Goal: Information Seeking & Learning: Learn about a topic

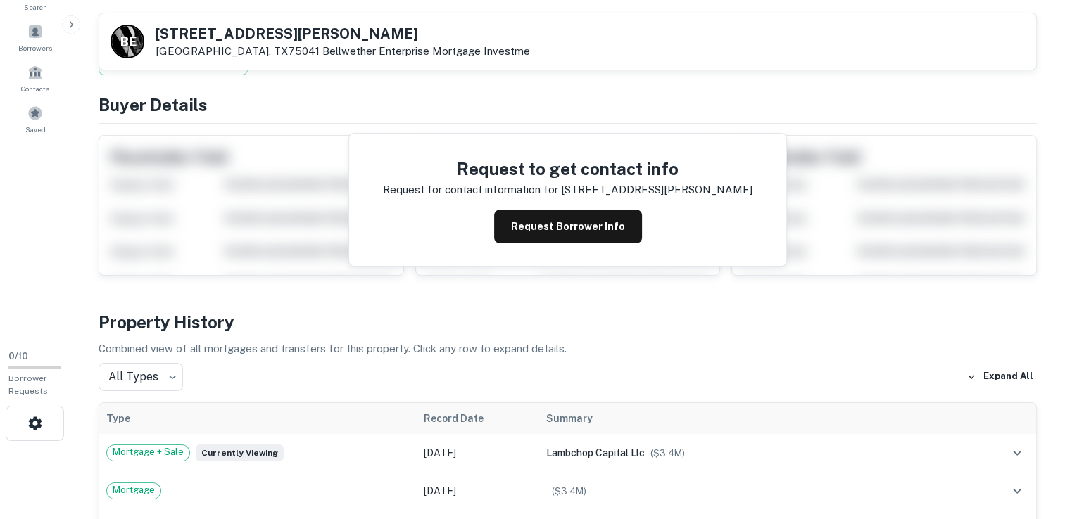
scroll to position [65, 0]
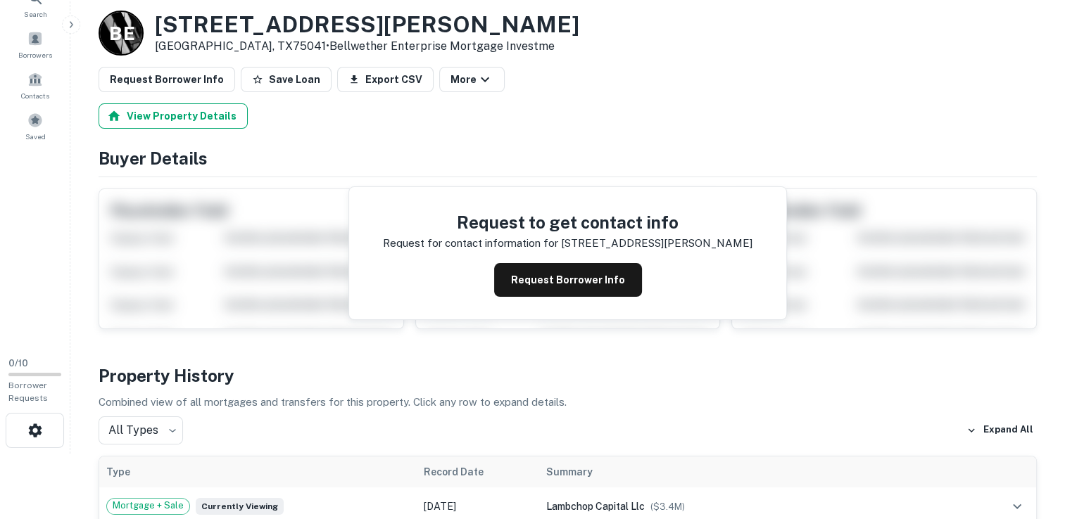
click at [169, 124] on button "View Property Details" at bounding box center [173, 115] width 149 height 25
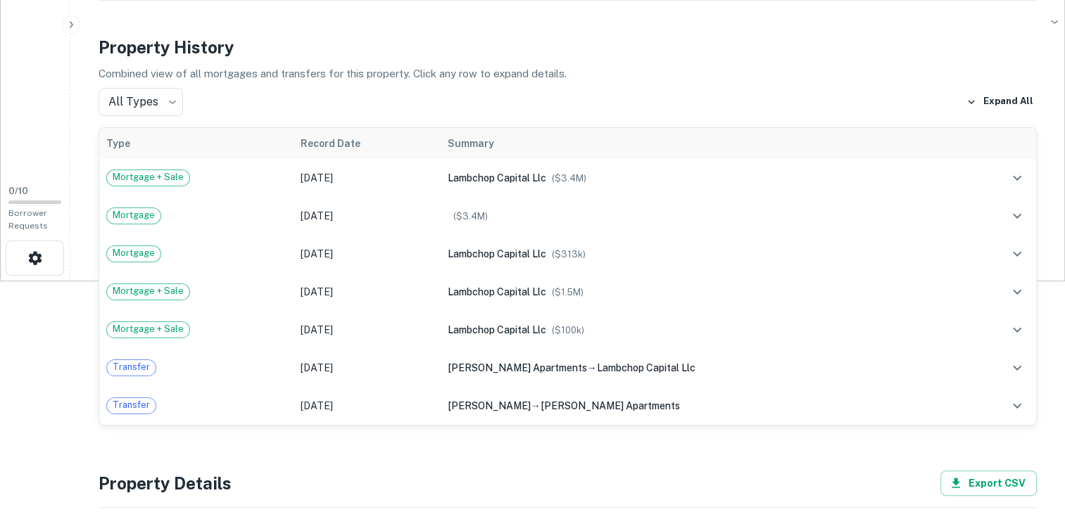
scroll to position [239, 0]
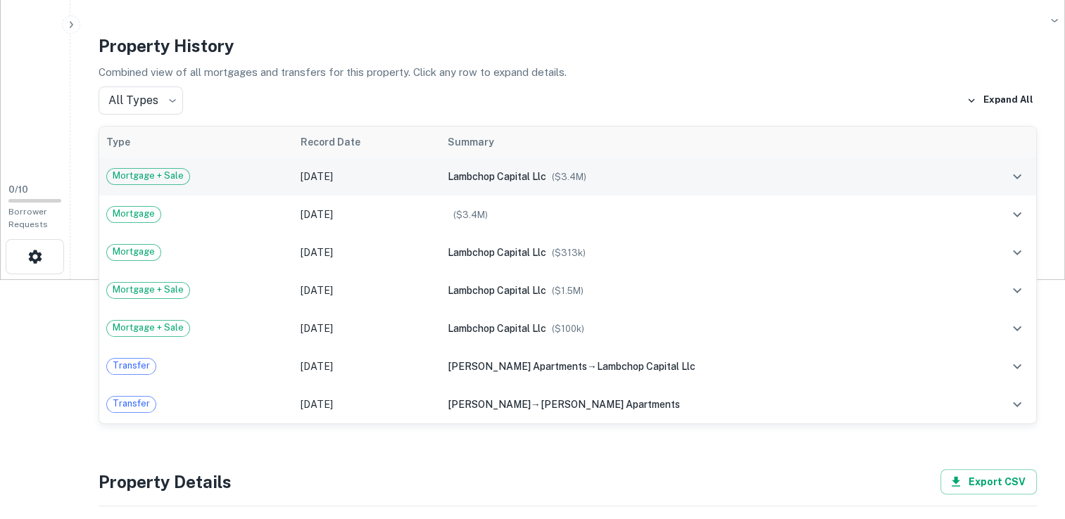
click at [1016, 176] on icon "expand row" at bounding box center [1016, 176] width 17 height 17
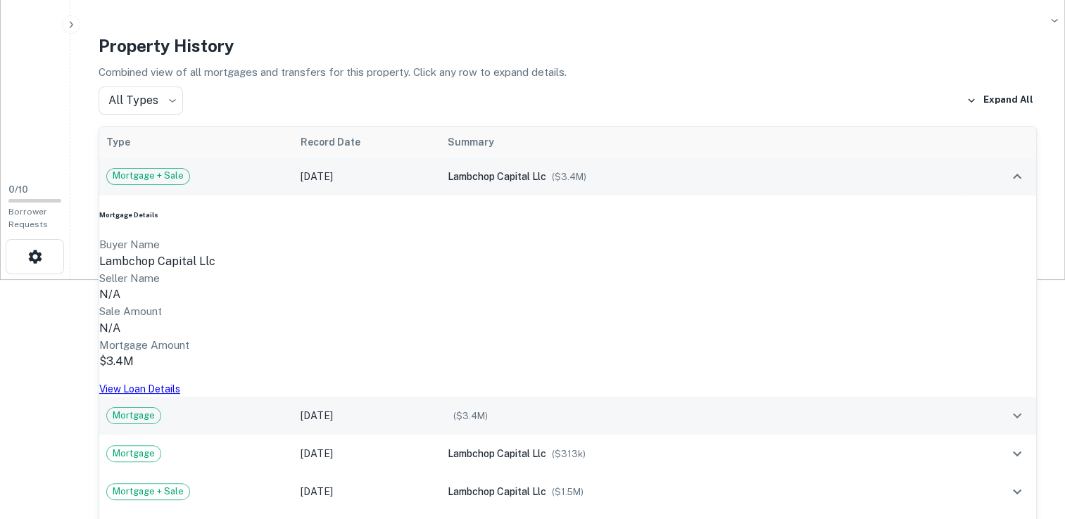
click at [130, 397] on td "Mortgage" at bounding box center [196, 416] width 194 height 38
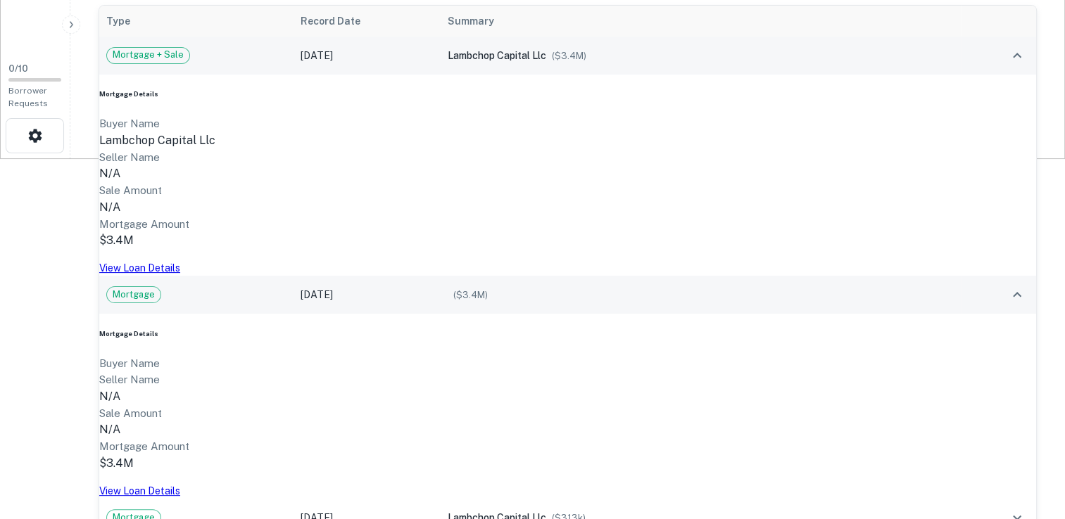
scroll to position [361, 0]
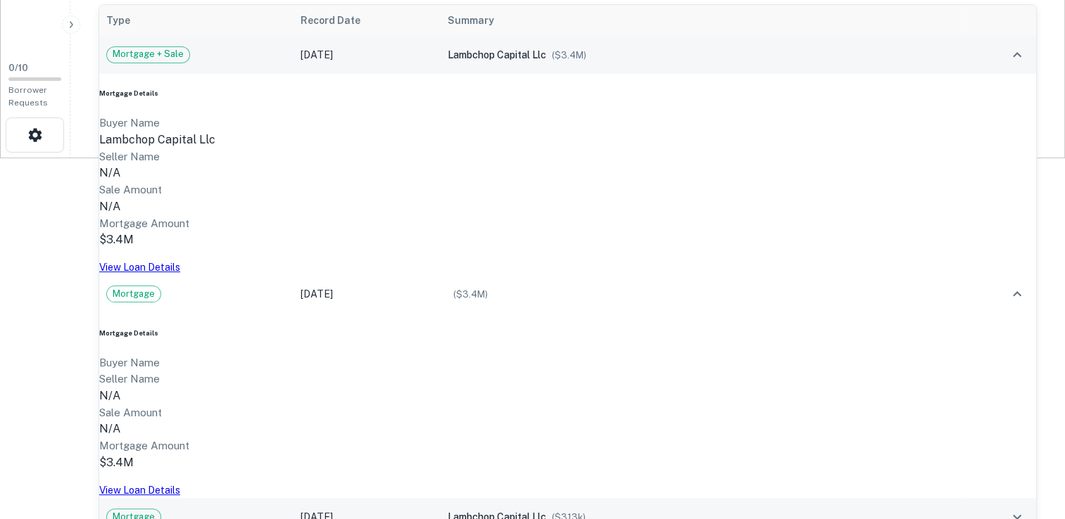
click at [139, 509] on div "Mortgage" at bounding box center [133, 517] width 55 height 17
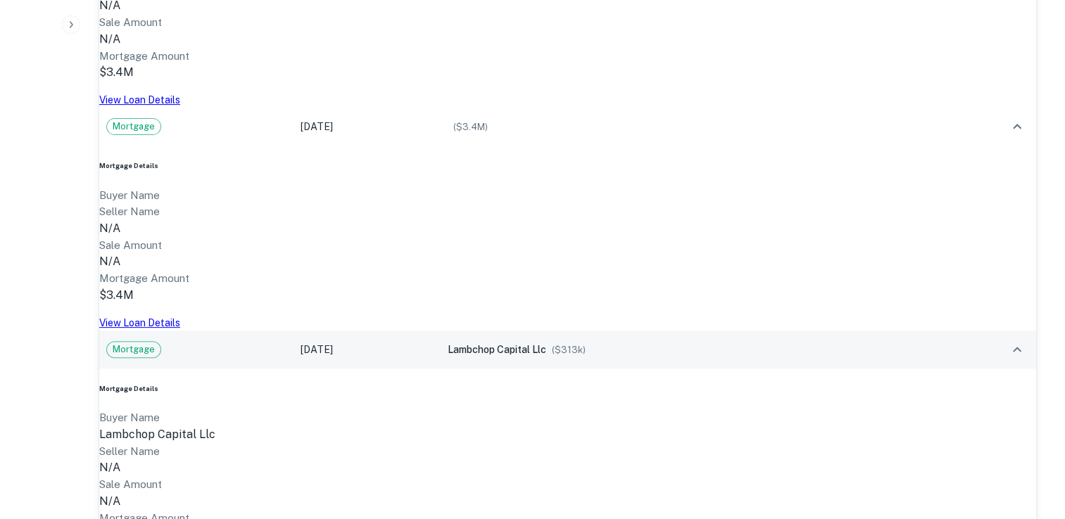
scroll to position [540, 0]
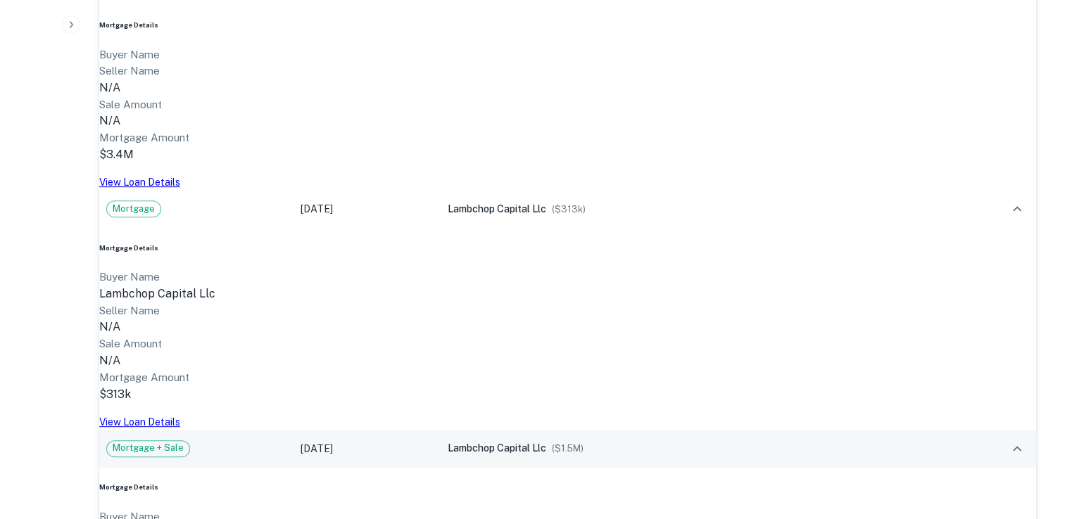
scroll to position [671, 0]
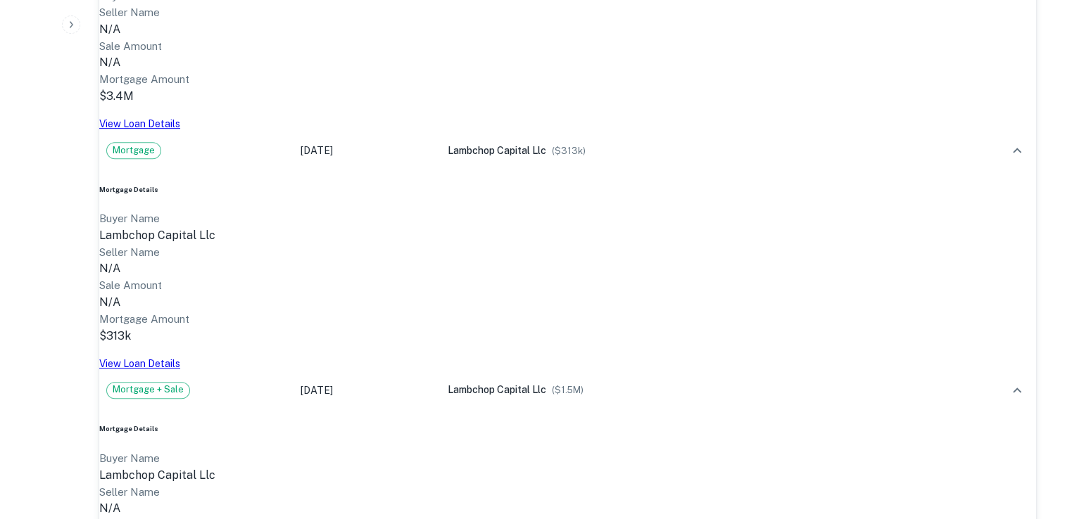
scroll to position [729, 0]
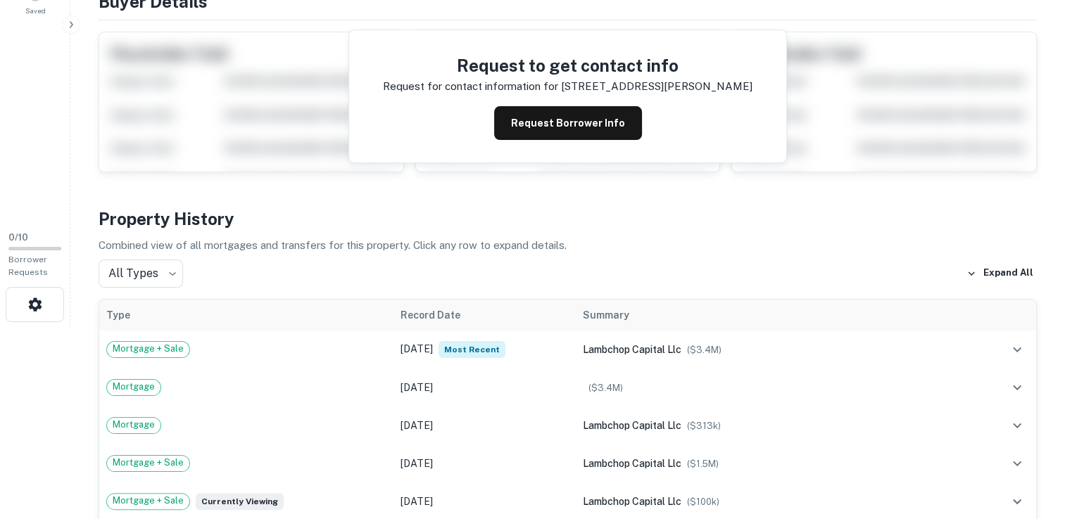
scroll to position [317, 0]
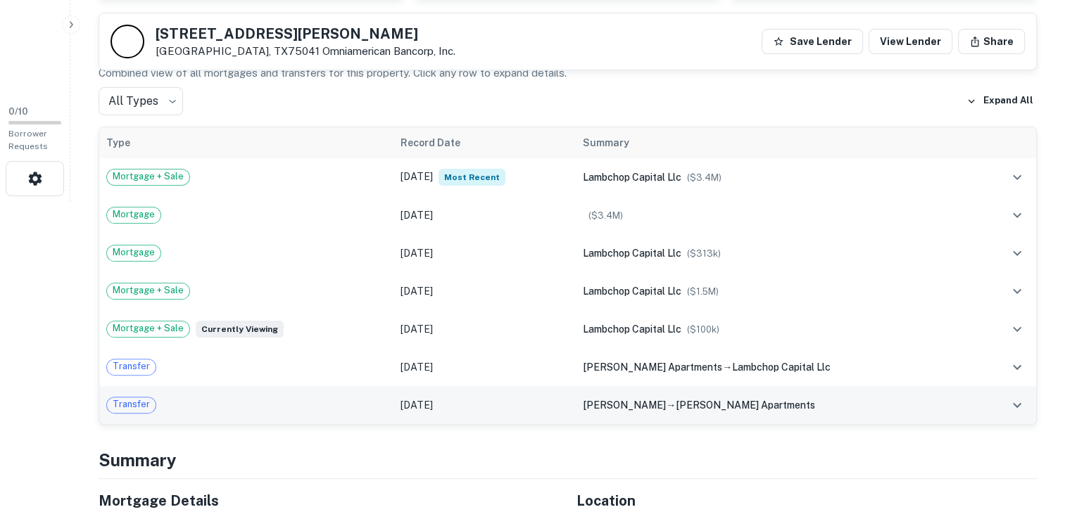
click at [120, 409] on span "Transfer" at bounding box center [131, 405] width 49 height 14
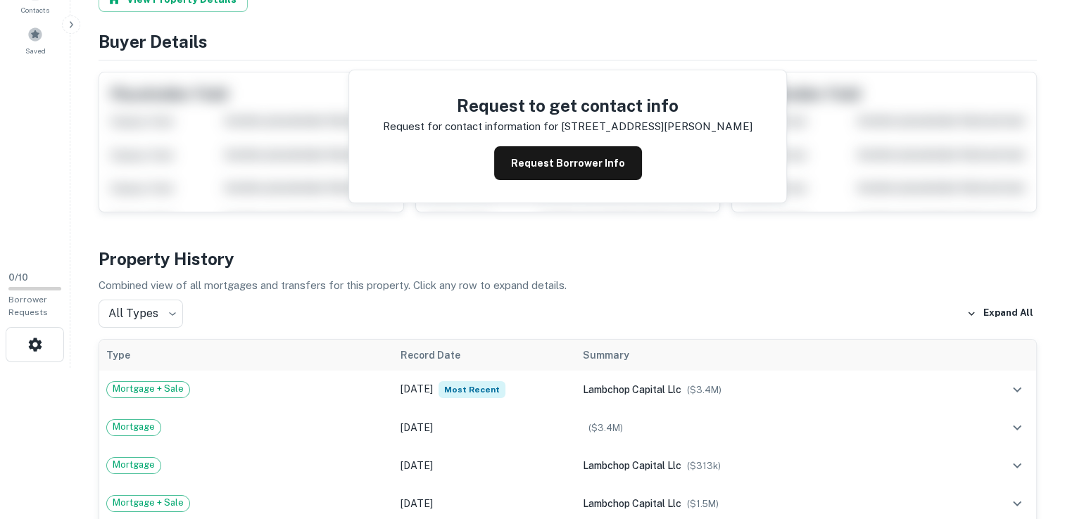
scroll to position [0, 0]
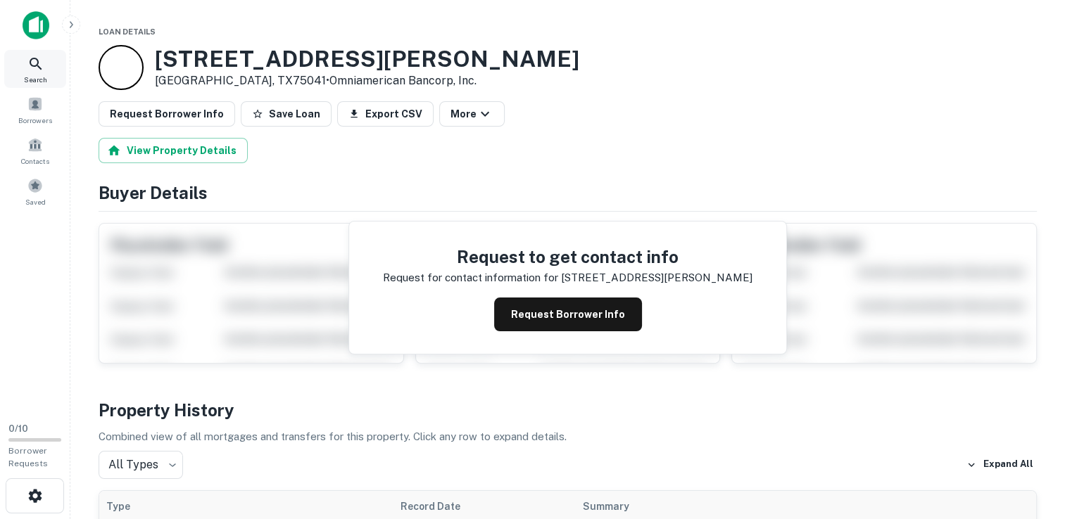
click at [29, 61] on icon at bounding box center [35, 64] width 17 height 17
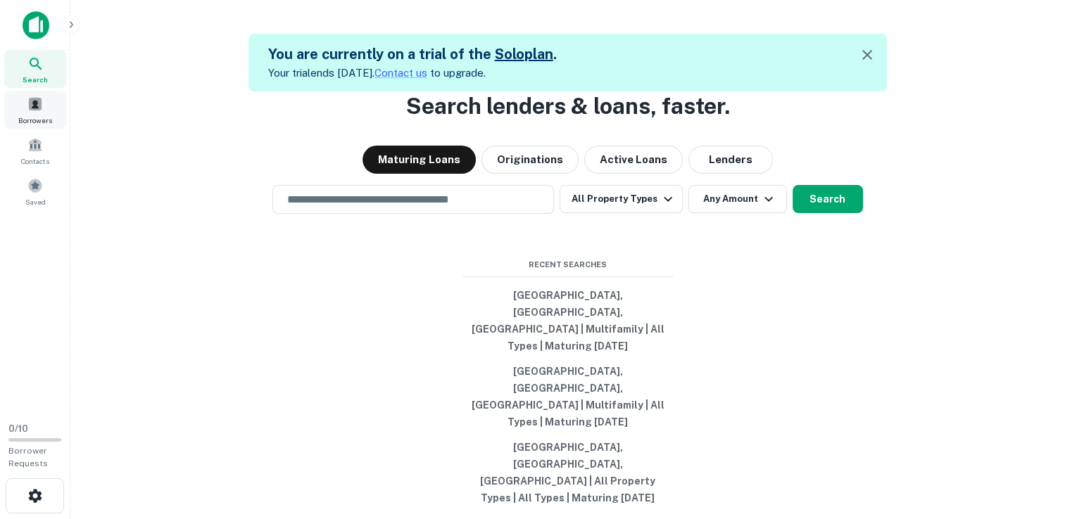
click at [31, 115] on span "Borrowers" at bounding box center [35, 120] width 34 height 11
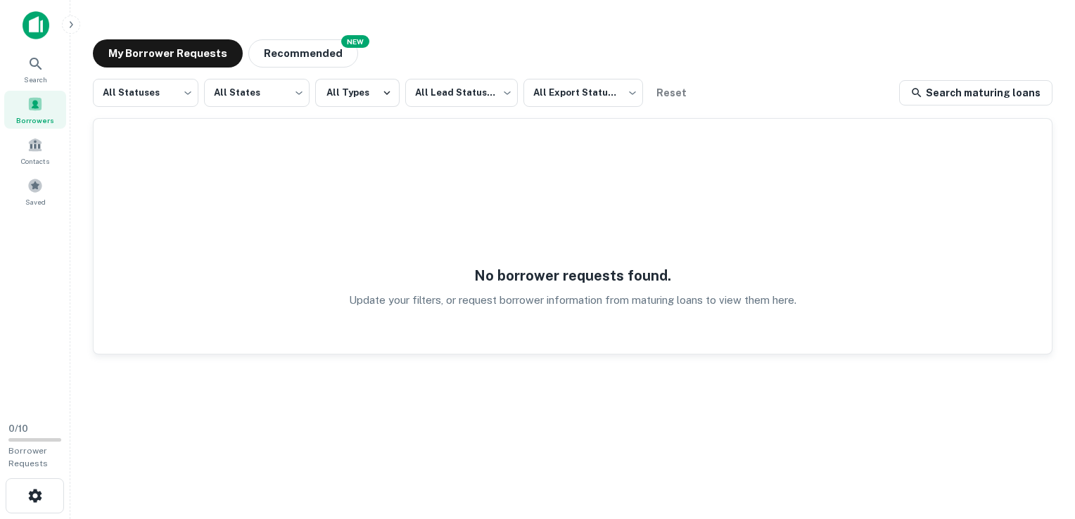
click at [32, 29] on img at bounding box center [36, 25] width 27 height 28
